Goal: Navigation & Orientation: Find specific page/section

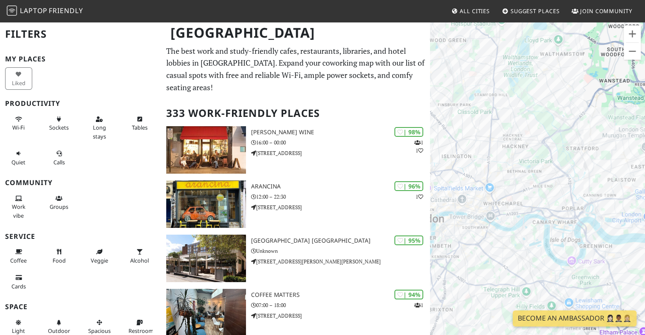
drag, startPoint x: 460, startPoint y: 40, endPoint x: 578, endPoint y: 263, distance: 252.5
click at [578, 263] on div at bounding box center [537, 188] width 215 height 335
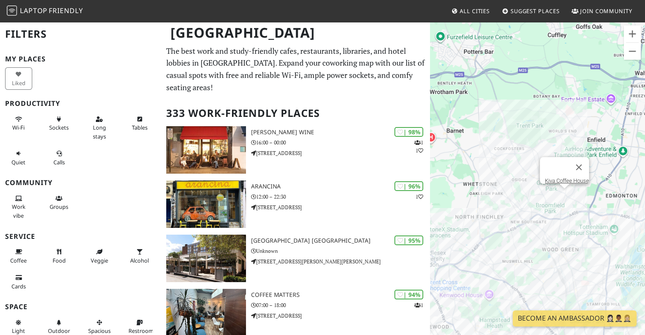
click at [562, 192] on div "Kiva Coffee House" at bounding box center [537, 188] width 215 height 335
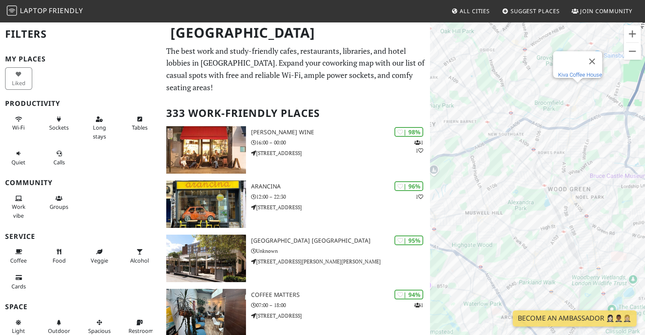
click at [579, 72] on link "Kiva Coffee House" at bounding box center [580, 75] width 44 height 6
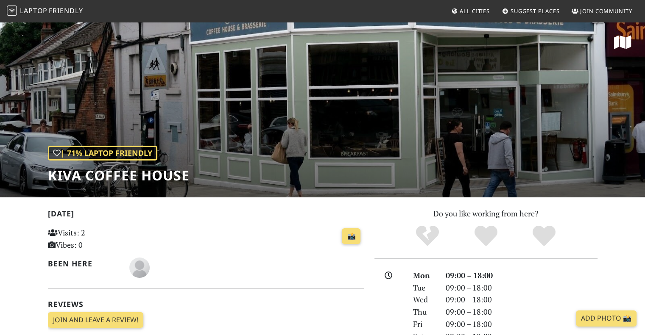
click at [264, 119] on div "| 71% Laptop Friendly Kiva Coffee House" at bounding box center [322, 109] width 645 height 176
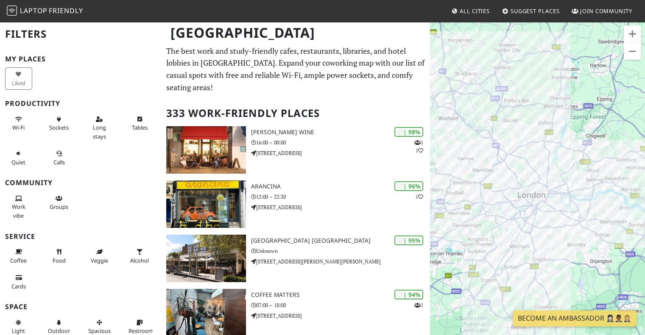
click at [558, 130] on div at bounding box center [537, 188] width 215 height 335
click at [558, 129] on div at bounding box center [537, 188] width 215 height 335
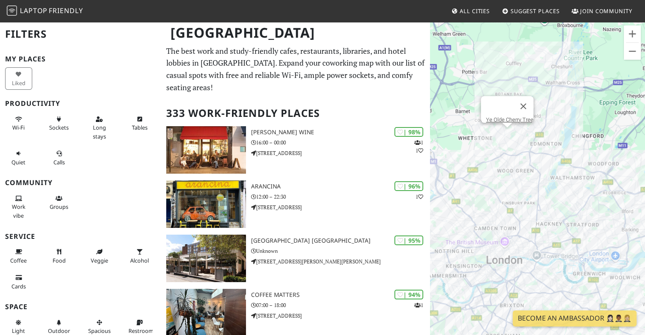
click at [510, 132] on div "Ye Olde Cherry Tree" at bounding box center [537, 188] width 215 height 335
click at [506, 134] on div "Ye Olde Cherry Tree Ye Olde Cherry Tree" at bounding box center [537, 188] width 215 height 335
click at [495, 141] on div "Ye Olde Cherry Tree Alzo cafe" at bounding box center [537, 188] width 215 height 335
click at [495, 126] on link "Alzo cafe" at bounding box center [497, 129] width 22 height 6
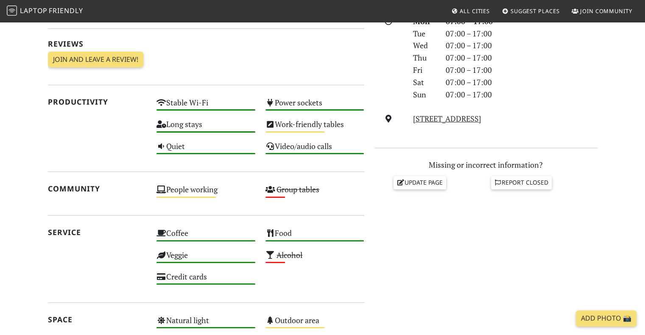
scroll to position [170, 0]
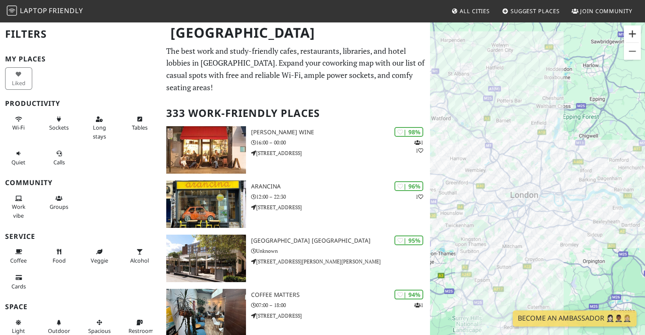
click at [636, 28] on button "Zoom in" at bounding box center [632, 33] width 17 height 17
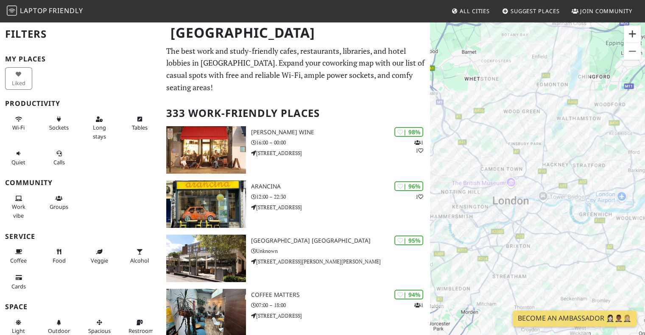
click at [636, 28] on button "Zoom in" at bounding box center [632, 33] width 17 height 17
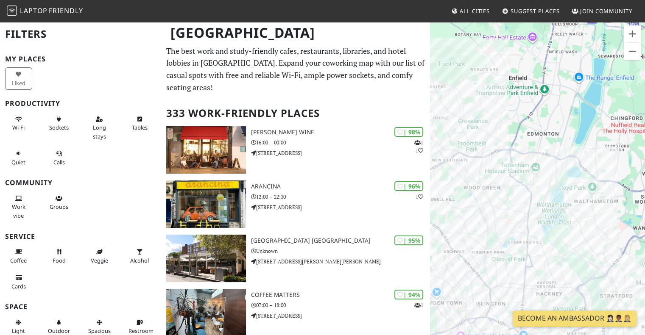
drag, startPoint x: 529, startPoint y: 38, endPoint x: 506, endPoint y: 191, distance: 155.4
click at [506, 191] on div at bounding box center [537, 188] width 215 height 335
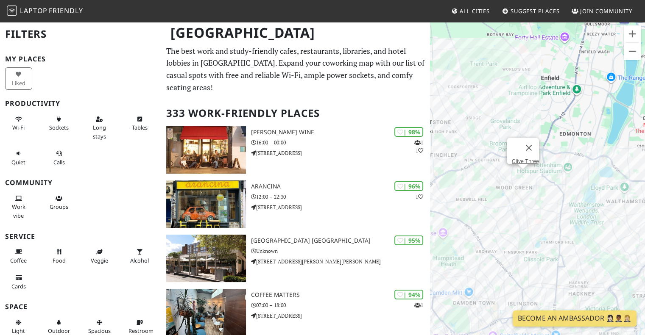
click at [523, 176] on div "Olive Three" at bounding box center [537, 188] width 215 height 335
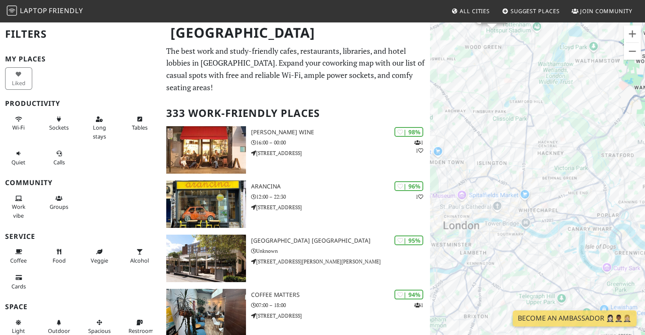
drag, startPoint x: 582, startPoint y: 236, endPoint x: 551, endPoint y: 87, distance: 152.5
click at [551, 87] on div "Olive Three" at bounding box center [537, 188] width 215 height 335
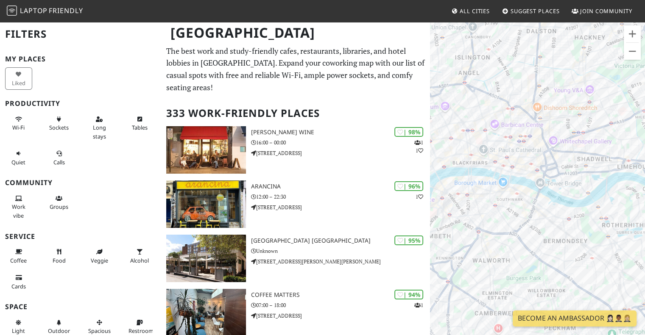
drag, startPoint x: 481, startPoint y: 266, endPoint x: 523, endPoint y: 253, distance: 44.0
click at [523, 253] on div "Olive Three" at bounding box center [537, 188] width 215 height 335
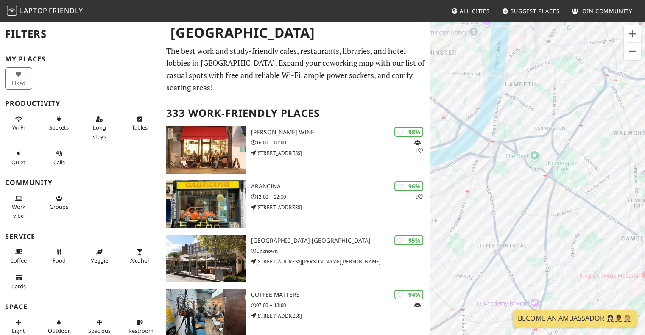
drag, startPoint x: 496, startPoint y: 292, endPoint x: 584, endPoint y: 167, distance: 152.5
click at [584, 167] on div "Olive Three" at bounding box center [537, 188] width 215 height 335
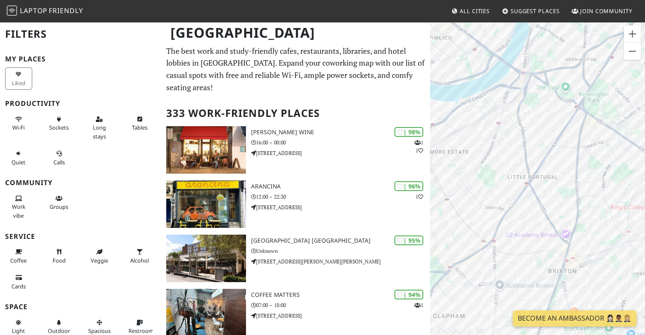
drag, startPoint x: 491, startPoint y: 267, endPoint x: 522, endPoint y: 198, distance: 75.4
click at [522, 198] on div "Olive Three" at bounding box center [537, 188] width 215 height 335
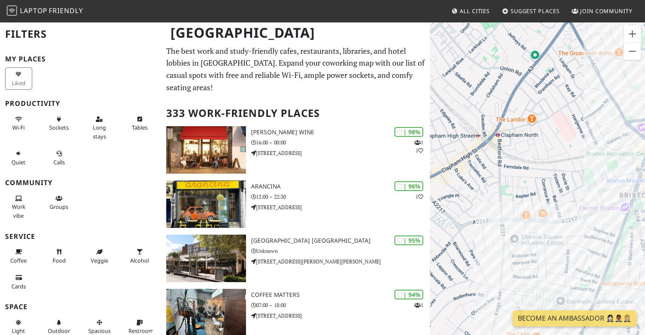
drag, startPoint x: 549, startPoint y: 212, endPoint x: 563, endPoint y: 143, distance: 70.6
click at [563, 143] on div "Olive Three" at bounding box center [537, 188] width 215 height 335
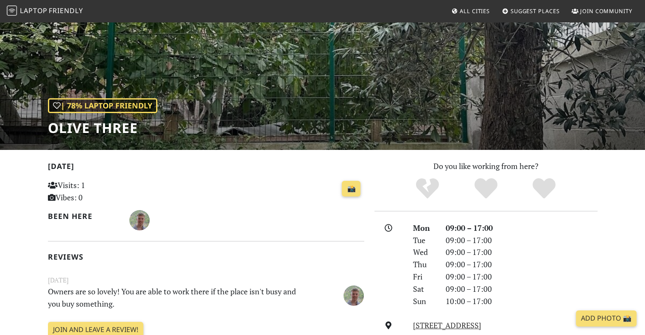
scroll to position [127, 0]
